Goal: Task Accomplishment & Management: Complete application form

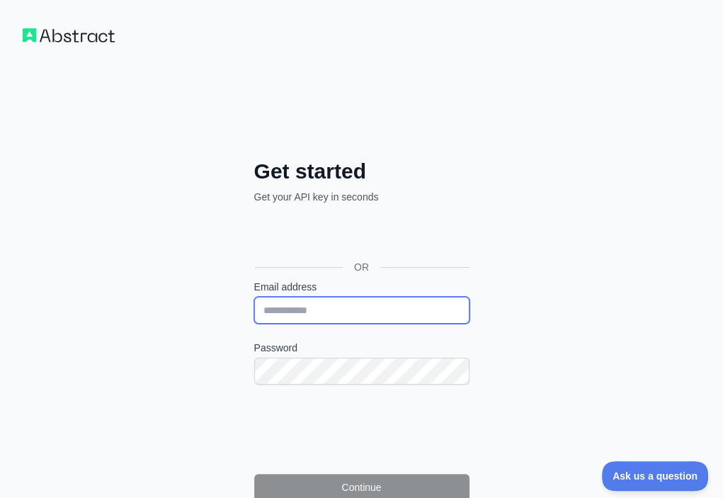
click at [254, 297] on input "Email address" at bounding box center [361, 310] width 215 height 27
paste input "**********"
type input "**********"
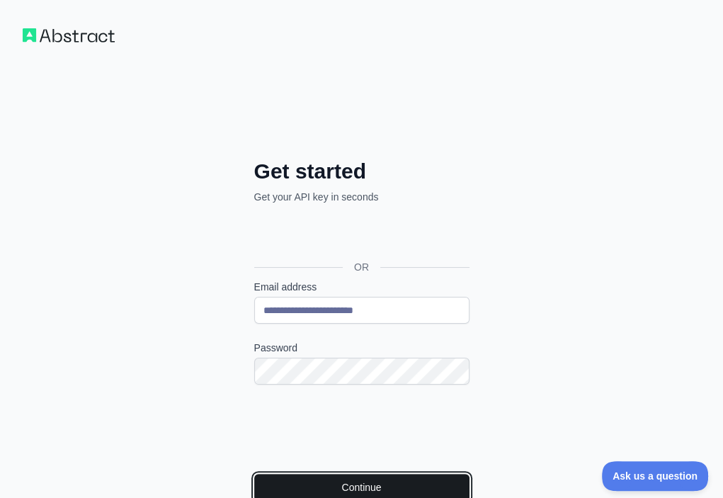
click at [254, 474] on button "Continue" at bounding box center [361, 487] width 215 height 27
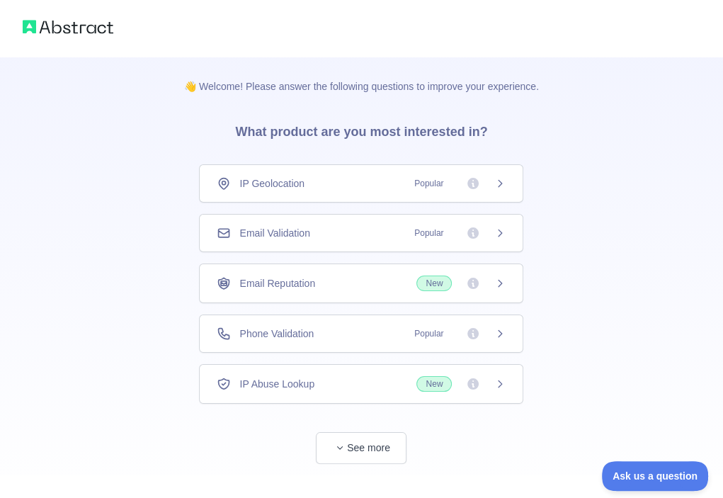
click at [338, 228] on div "Email Validation Popular" at bounding box center [361, 233] width 289 height 14
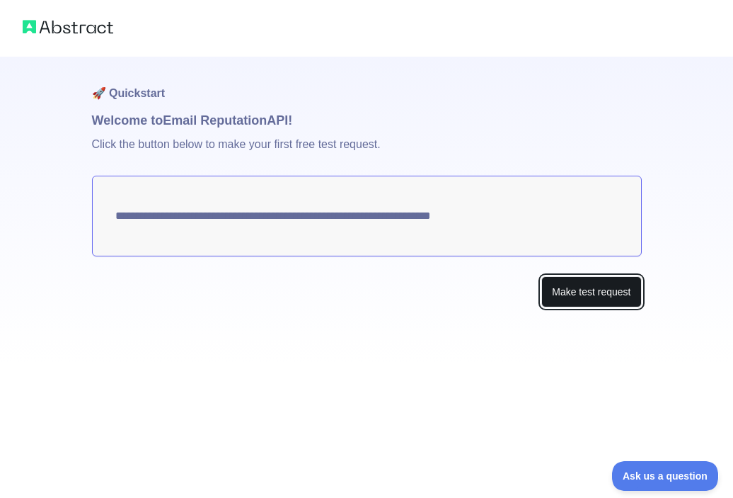
click at [572, 292] on button "Make test request" at bounding box center [591, 292] width 100 height 32
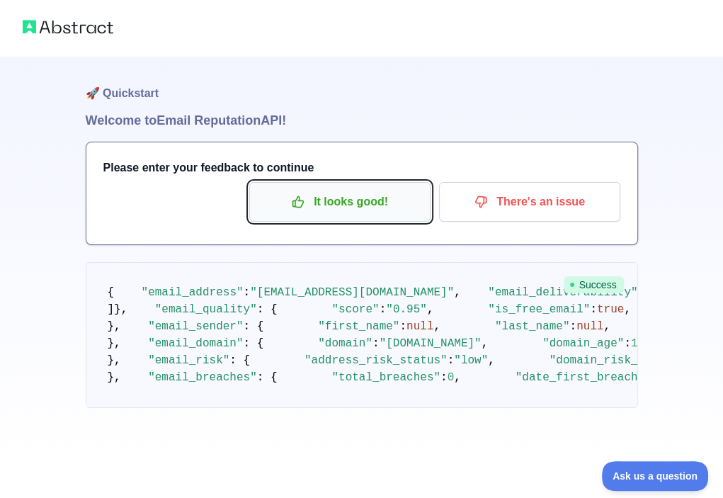
click at [322, 206] on p "It looks good!" at bounding box center [340, 202] width 160 height 24
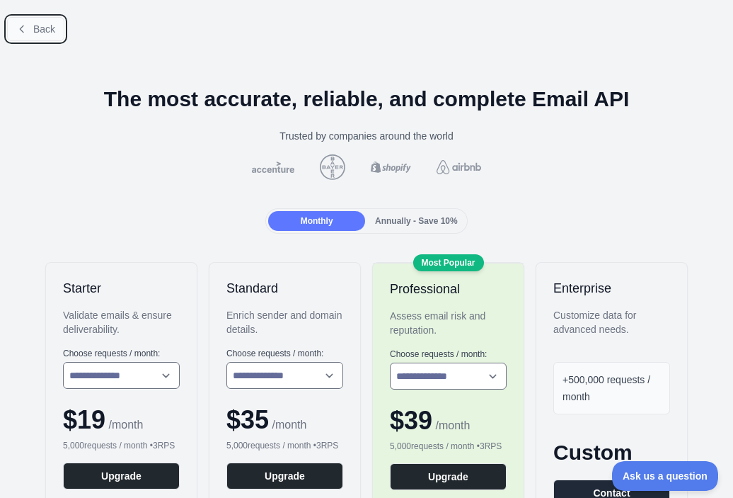
click at [39, 33] on span "Back" at bounding box center [44, 28] width 22 height 11
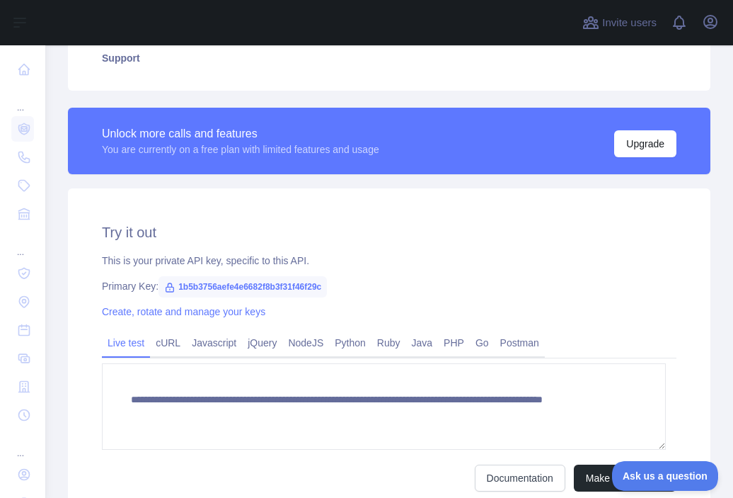
scroll to position [425, 0]
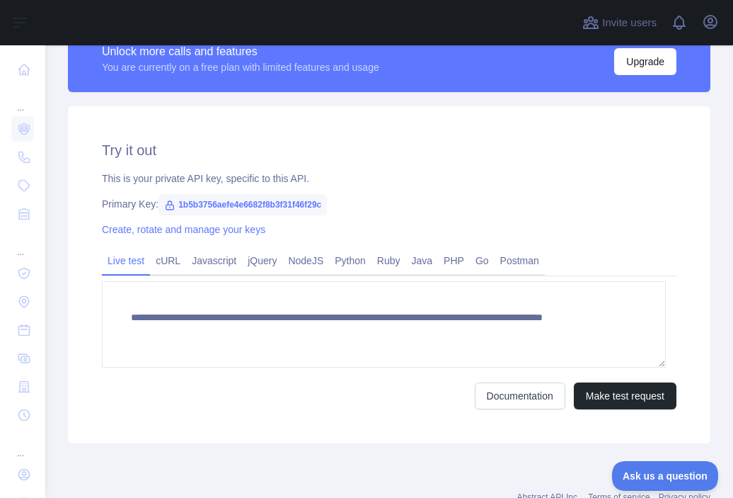
click at [302, 199] on span "1b5b3756aefe4e6682f8b3f31f46f29c" at bounding box center [243, 204] width 168 height 21
copy span "1b5b3756aefe4e6682f8b3f31f46f29c"
